Goal: Find specific page/section: Find specific page/section

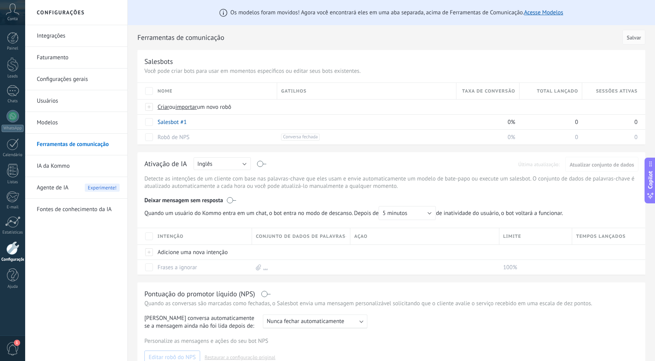
click at [86, 225] on div "Integrações Faturamento Configurações gerais Usuários Modelos Ferramentas de co…" at bounding box center [76, 193] width 102 height 336
click at [12, 69] on div at bounding box center [13, 64] width 12 height 14
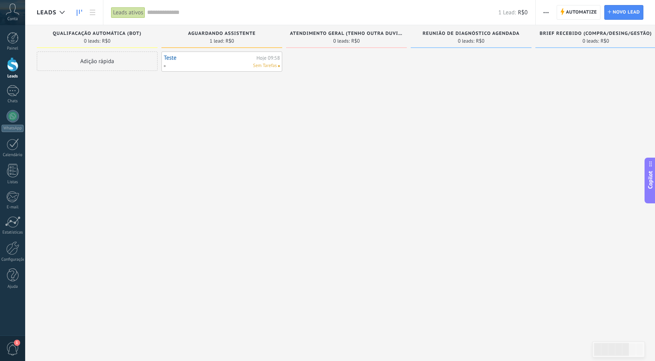
click at [189, 62] on div "Teste Hoje 09:58 Sem Tarefas" at bounding box center [222, 61] width 116 height 15
